Goal: Transaction & Acquisition: Book appointment/travel/reservation

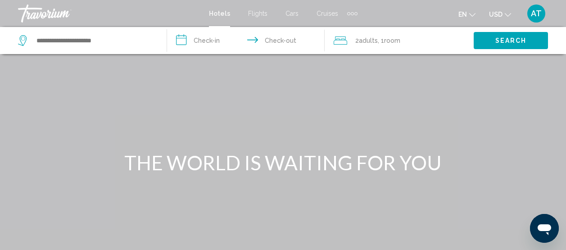
click at [288, 13] on span "Cars" at bounding box center [291, 13] width 13 height 7
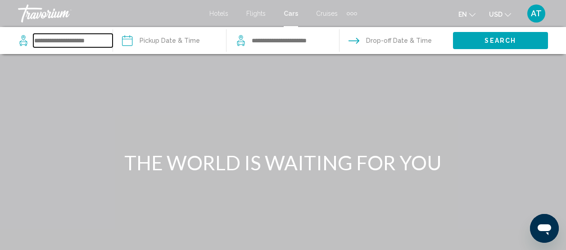
click at [62, 42] on input "Search widget" at bounding box center [72, 40] width 79 height 13
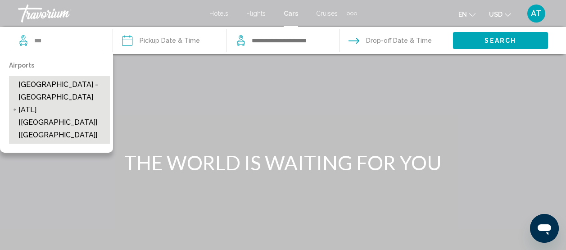
click at [45, 98] on span "[GEOGRAPHIC_DATA] - [GEOGRAPHIC_DATA] [ATL] [[GEOGRAPHIC_DATA]] [[GEOGRAPHIC_DA…" at bounding box center [61, 109] width 87 height 63
type input "**********"
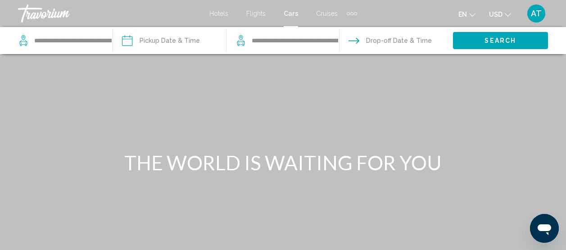
click at [163, 42] on input "Pickup date" at bounding box center [169, 42] width 117 height 30
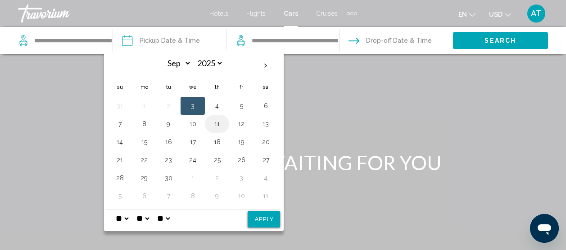
click at [219, 124] on button "11" at bounding box center [217, 123] width 14 height 13
click at [121, 140] on button "14" at bounding box center [119, 141] width 14 height 13
click at [217, 126] on button "11" at bounding box center [217, 123] width 14 height 13
click at [218, 124] on button "11" at bounding box center [217, 123] width 14 height 13
select select "*"
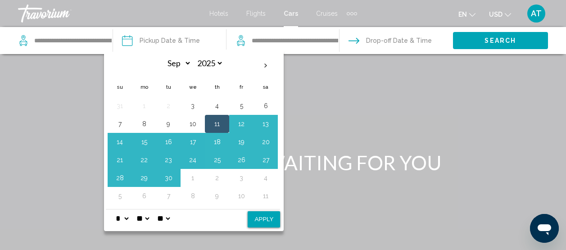
select select "**"
click at [268, 224] on button "Apply" at bounding box center [263, 219] width 32 height 16
type input "**********"
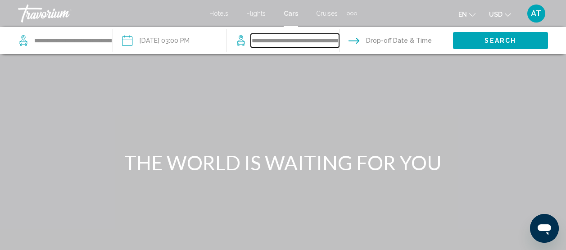
click at [281, 40] on input "**********" at bounding box center [295, 40] width 88 height 13
click at [385, 36] on input "Drop-off date" at bounding box center [395, 42] width 117 height 30
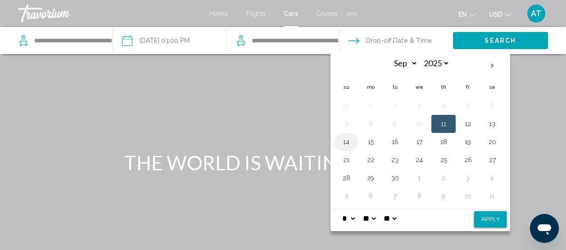
click at [350, 146] on button "14" at bounding box center [346, 141] width 14 height 13
select select "*"
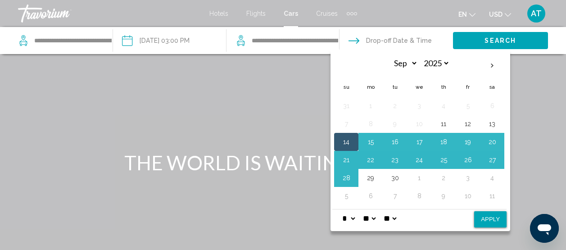
select select "**"
click at [498, 221] on button "Apply" at bounding box center [490, 219] width 32 height 16
type input "**********"
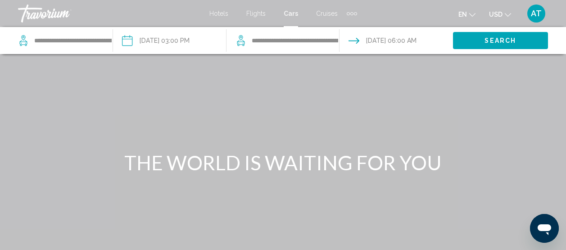
click at [491, 40] on span "Search" at bounding box center [499, 40] width 31 height 7
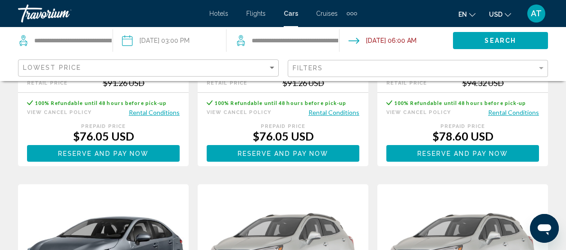
scroll to position [45, 0]
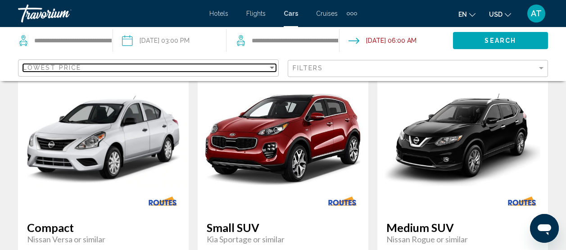
click at [269, 66] on div "Sort by" at bounding box center [272, 67] width 8 height 7
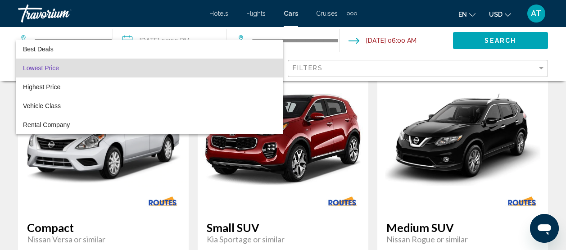
click at [41, 64] on span "Lowest Price" at bounding box center [41, 67] width 36 height 7
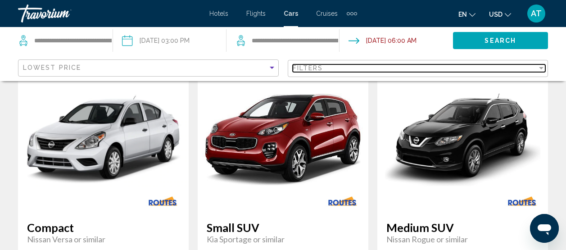
click at [538, 65] on div "Filter" at bounding box center [541, 67] width 8 height 7
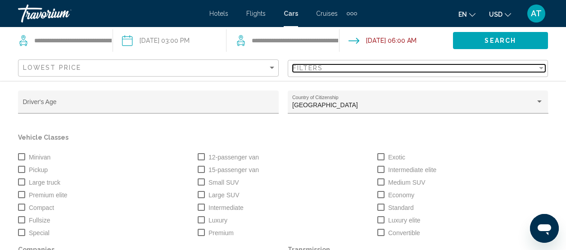
scroll to position [128, 0]
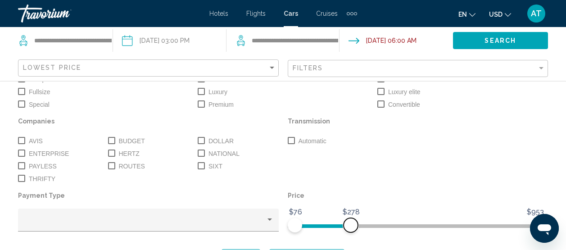
drag, startPoint x: 527, startPoint y: 224, endPoint x: 347, endPoint y: 233, distance: 180.6
click at [347, 233] on div "Price $76 $953 $76 $278" at bounding box center [417, 214] width 269 height 51
click at [490, 47] on button "Search" at bounding box center [500, 40] width 95 height 17
click at [495, 43] on span "Search" at bounding box center [499, 40] width 31 height 7
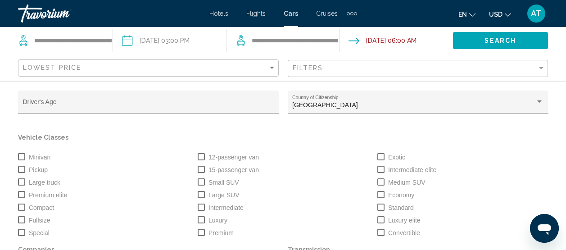
click at [395, 140] on p "Vehicle Classes" at bounding box center [283, 137] width 530 height 13
click at [306, 136] on p "Vehicle Classes" at bounding box center [283, 137] width 530 height 13
click at [287, 83] on div "Driver's Age [DEMOGRAPHIC_DATA] of America Country of Citizenship Vehicle Class…" at bounding box center [283, 177] width 566 height 193
click at [257, 11] on span "Flights" at bounding box center [255, 13] width 19 height 7
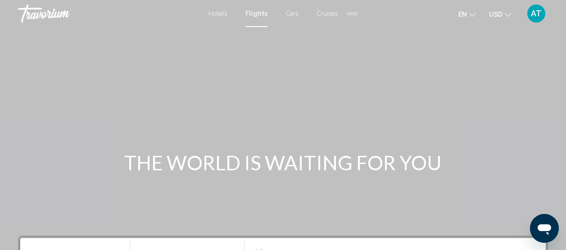
click at [289, 12] on span "Cars" at bounding box center [291, 13] width 13 height 7
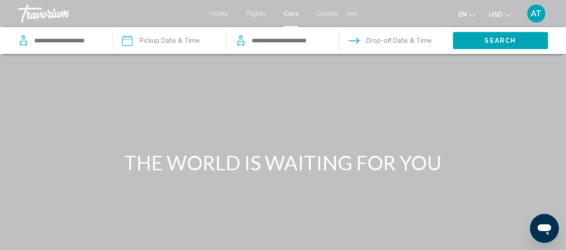
click at [292, 13] on span "Cars" at bounding box center [290, 13] width 14 height 7
